Goal: Task Accomplishment & Management: Complete application form

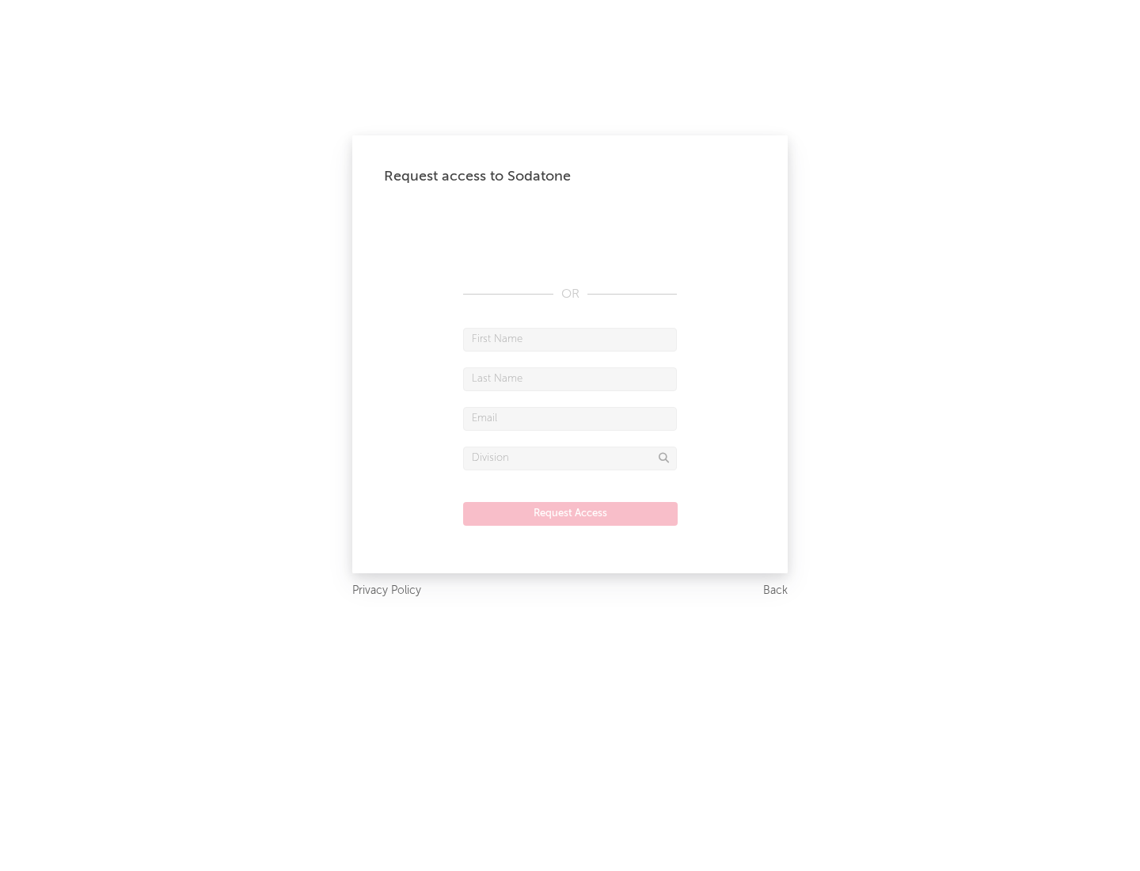
click at [570, 339] on input "text" at bounding box center [570, 340] width 214 height 24
type input "[PERSON_NAME]"
click at [570, 378] on input "text" at bounding box center [570, 379] width 214 height 24
type input "[PERSON_NAME]"
click at [570, 418] on input "text" at bounding box center [570, 419] width 214 height 24
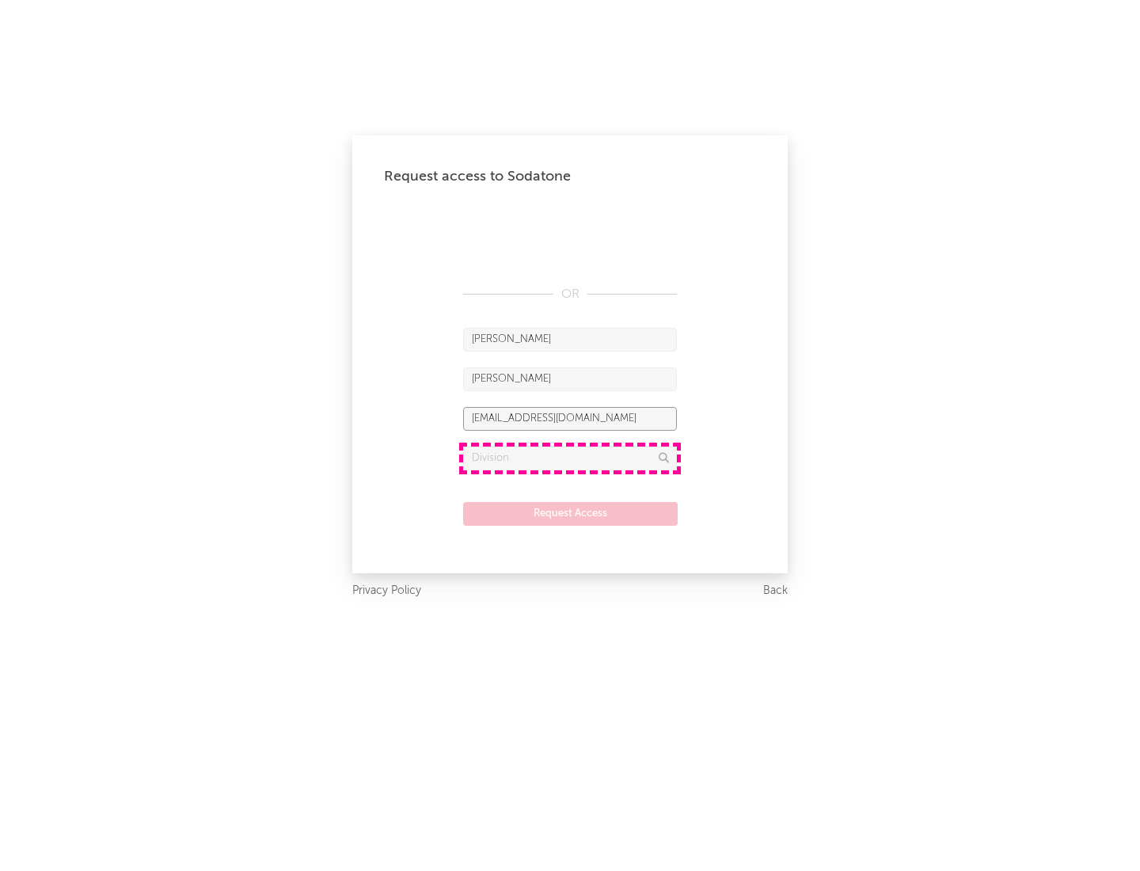
type input "[EMAIL_ADDRESS][DOMAIN_NAME]"
click at [570, 458] on input "text" at bounding box center [570, 458] width 214 height 24
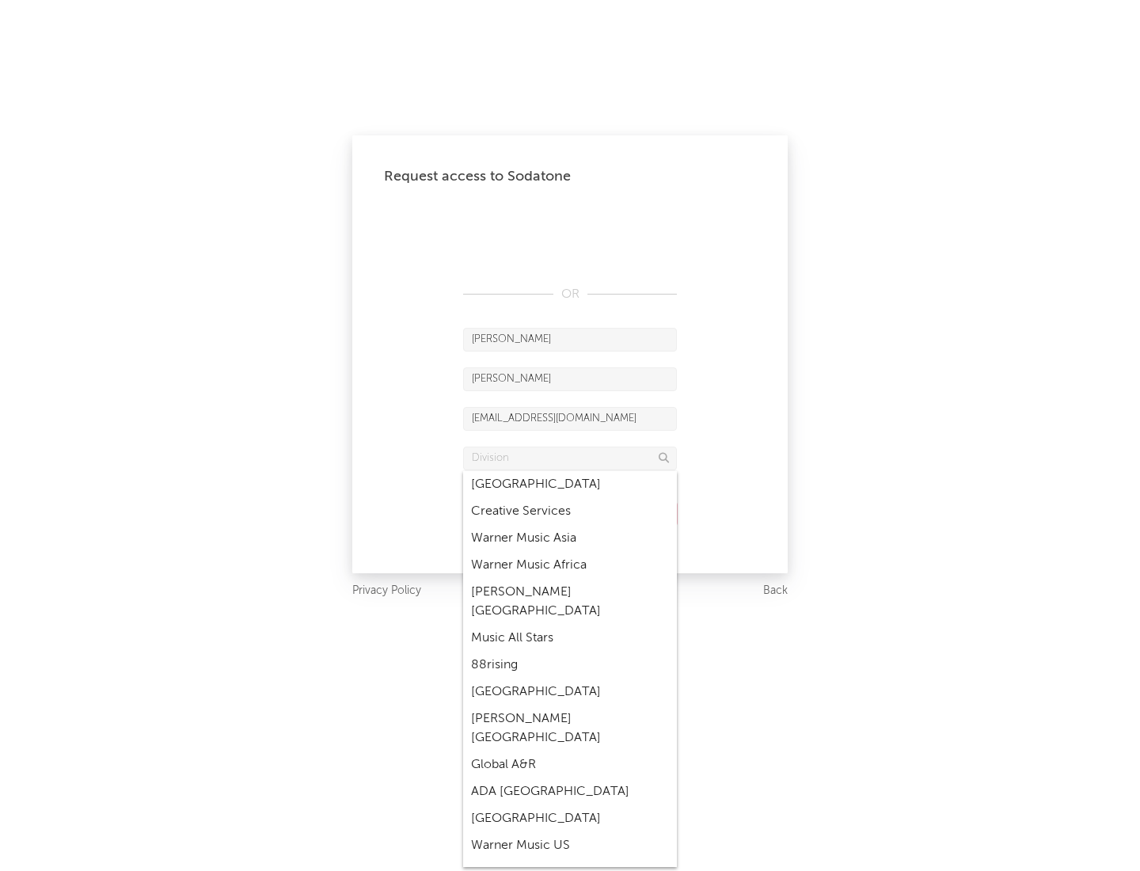
click at [570, 625] on div "Music All Stars" at bounding box center [570, 638] width 214 height 27
type input "Music All Stars"
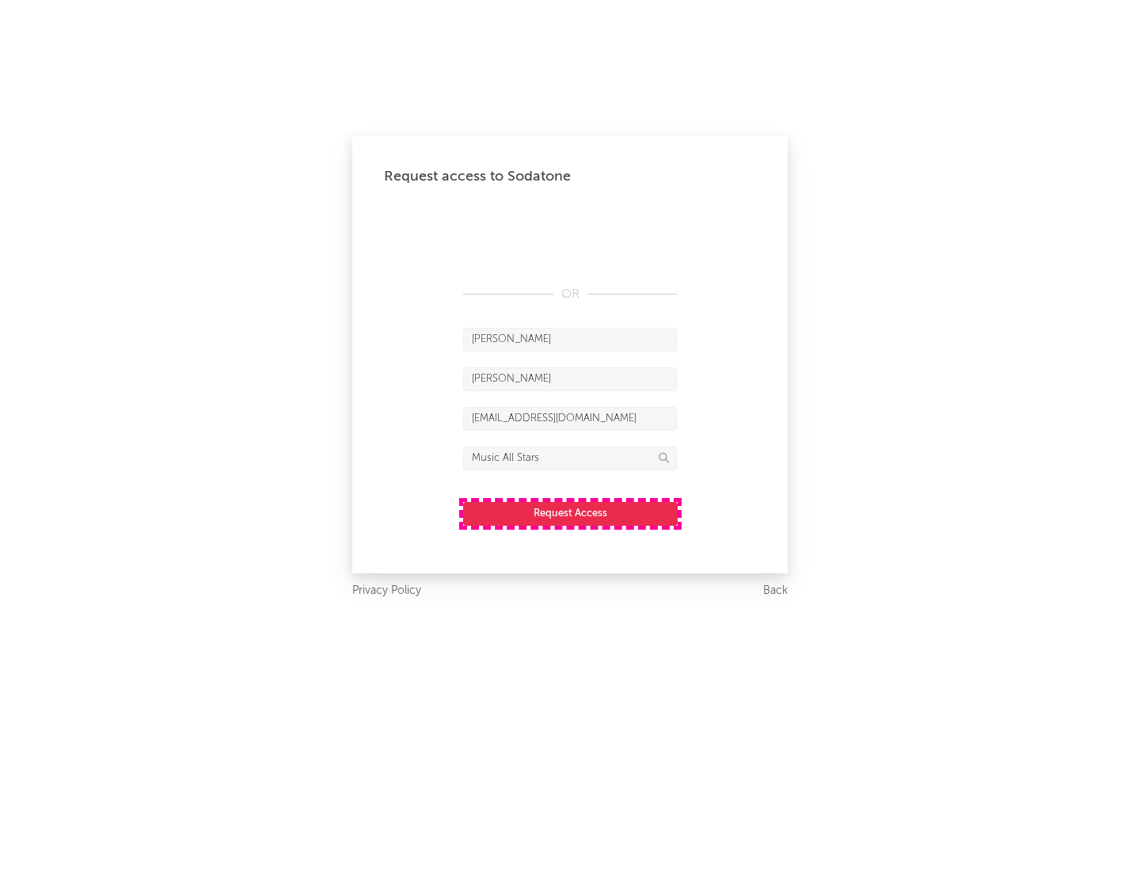
click at [570, 513] on button "Request Access" at bounding box center [570, 514] width 215 height 24
